Goal: Entertainment & Leisure: Consume media (video, audio)

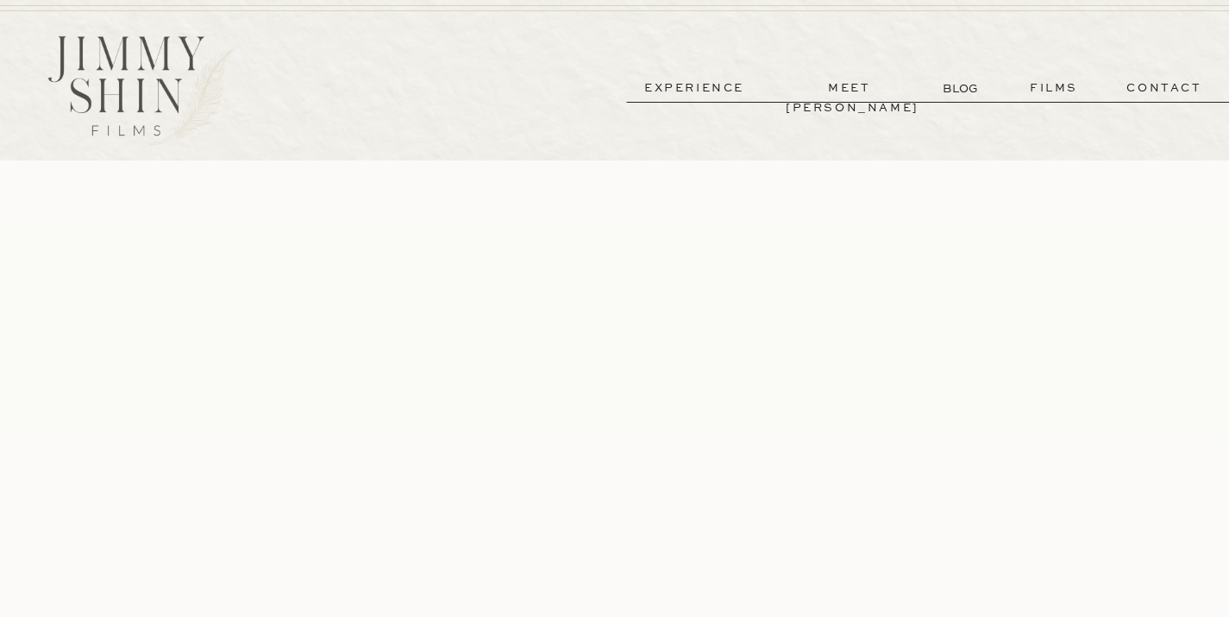
click at [1043, 80] on p "films" at bounding box center [1054, 88] width 85 height 20
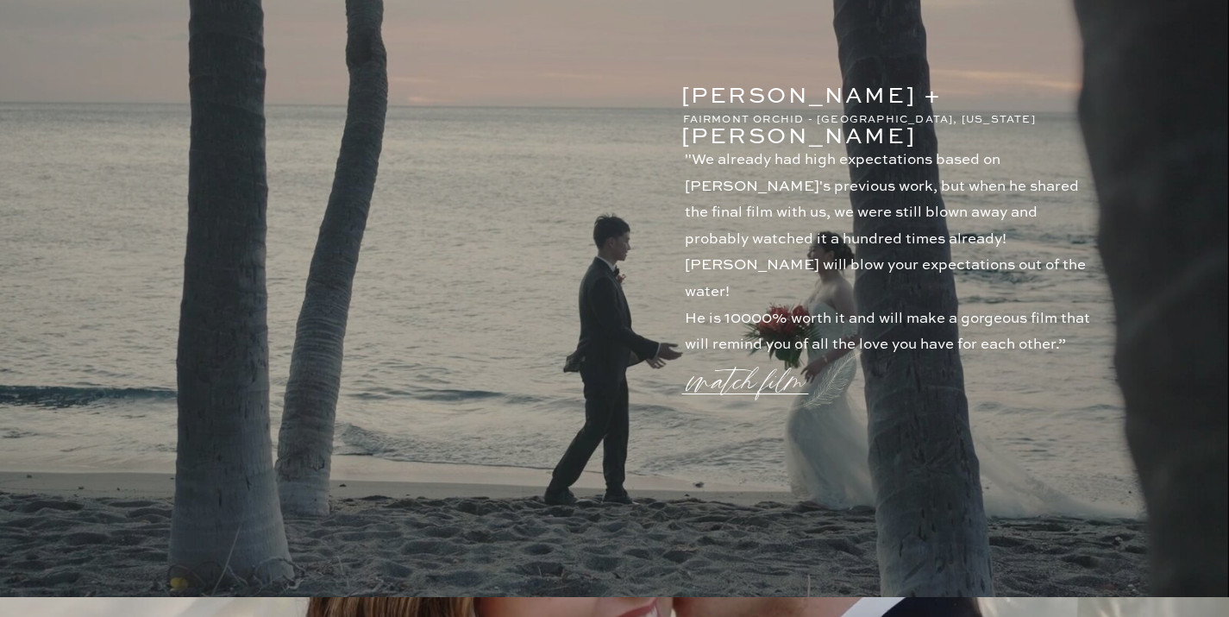
scroll to position [1032, 0]
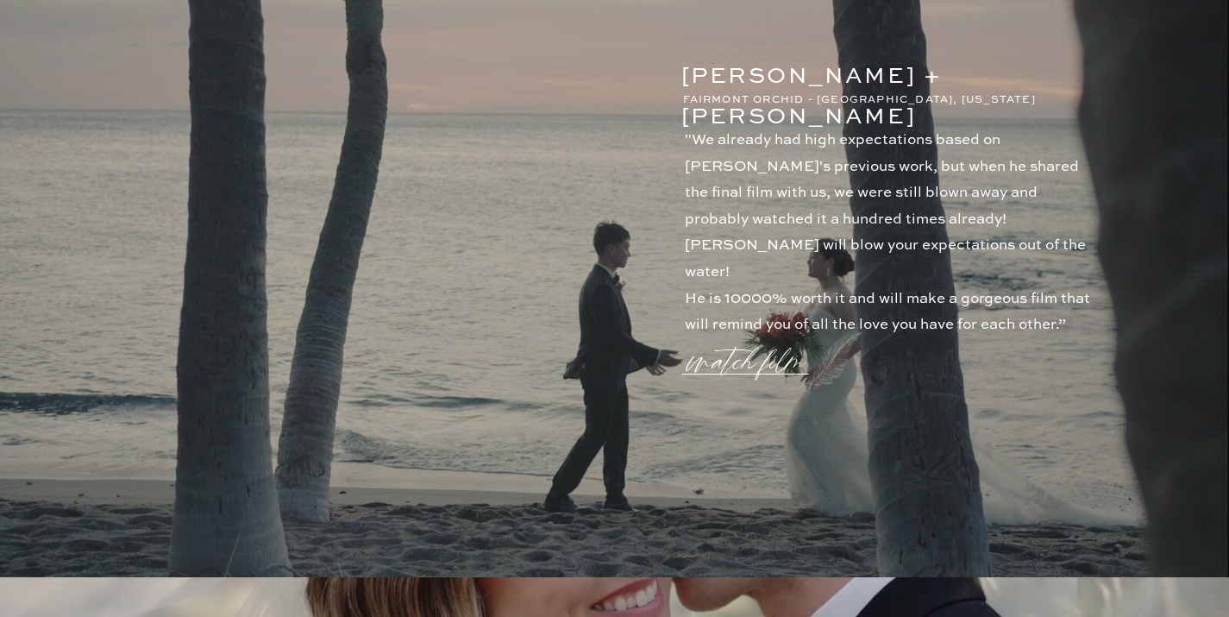
click at [762, 364] on p "watch film" at bounding box center [751, 351] width 124 height 66
click at [1026, 87] on icon at bounding box center [1027, 92] width 51 height 51
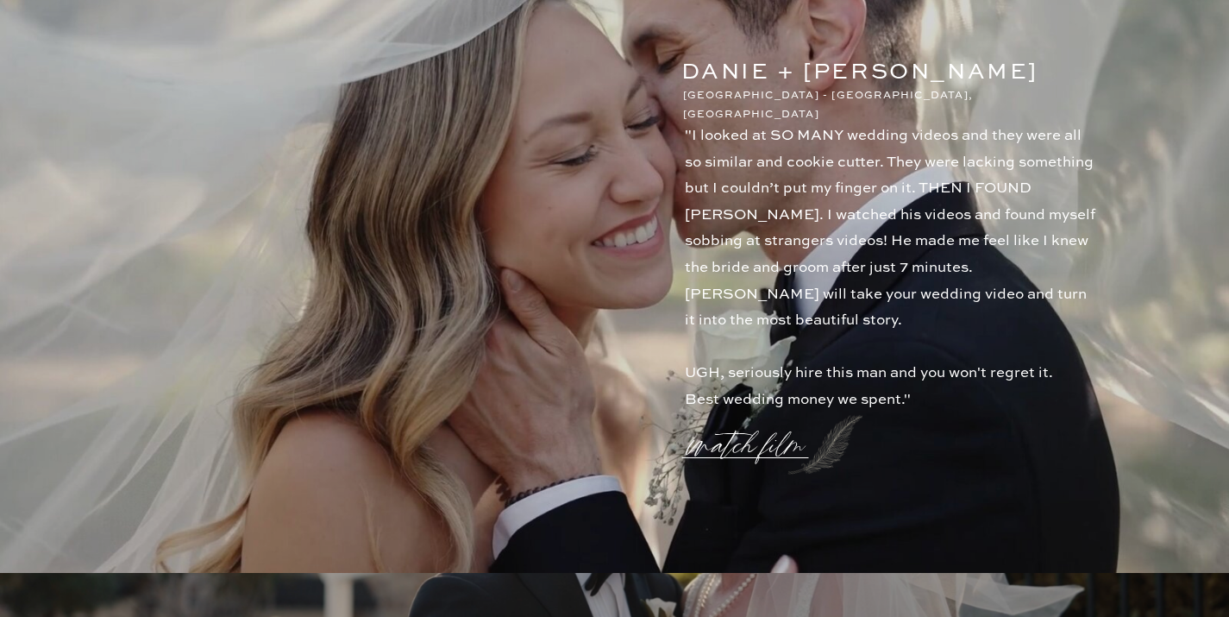
scroll to position [1764, 0]
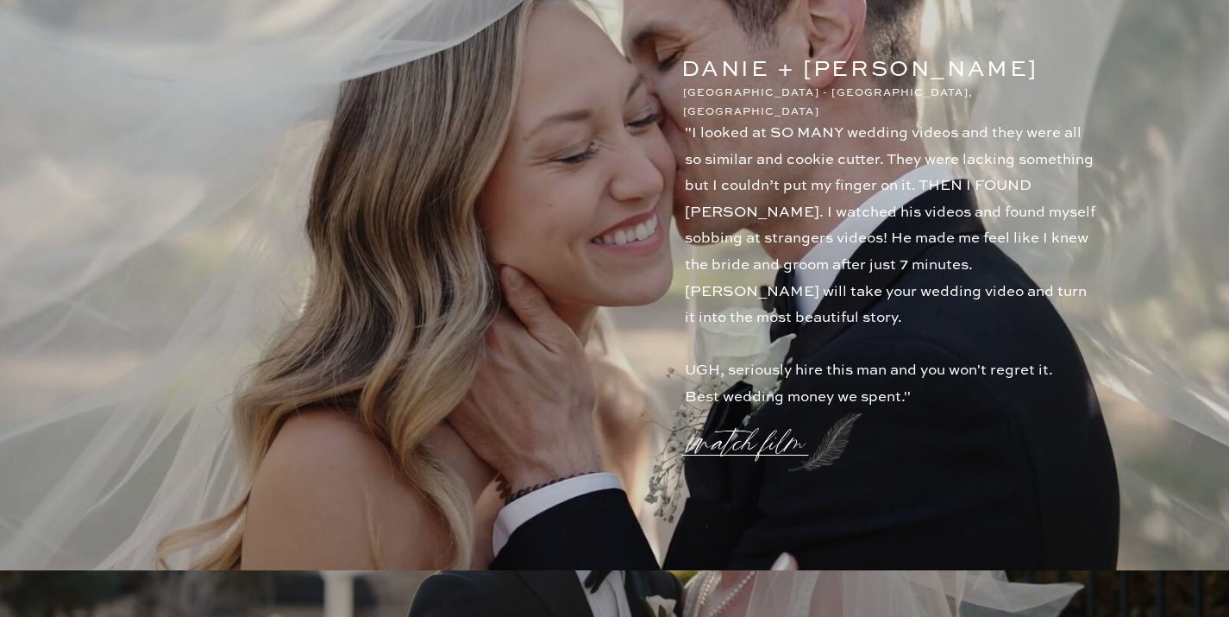
click at [769, 449] on p "watch film" at bounding box center [751, 432] width 124 height 66
click at [1012, 94] on icon at bounding box center [1027, 92] width 51 height 51
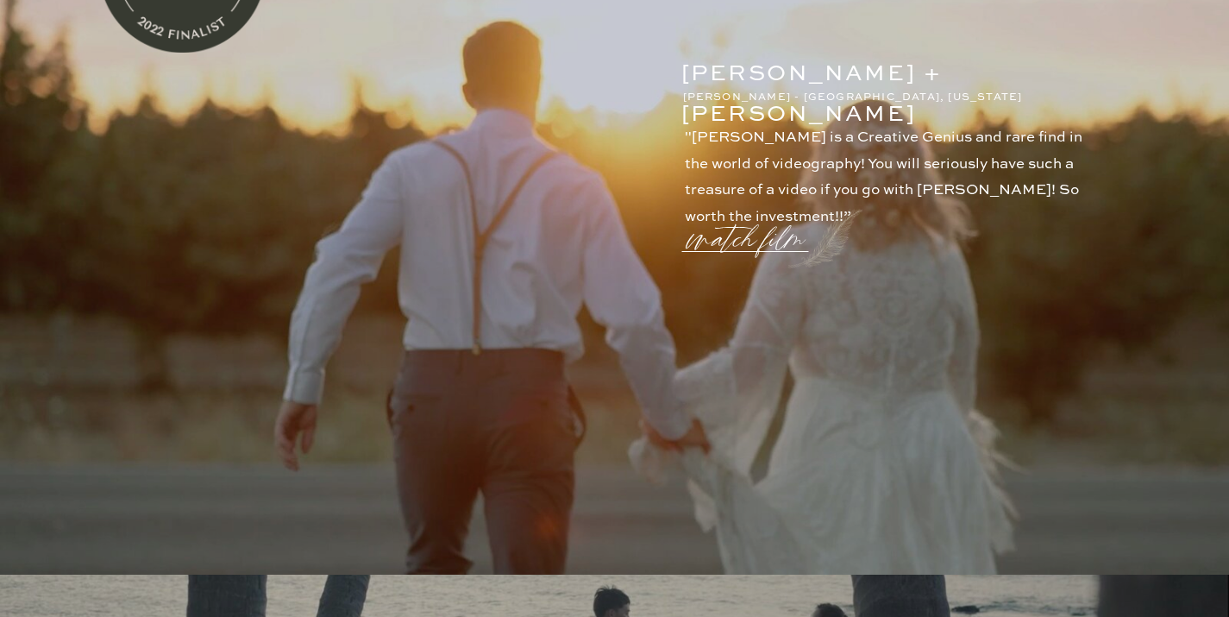
scroll to position [0, 0]
